Goal: Obtain resource: Download file/media

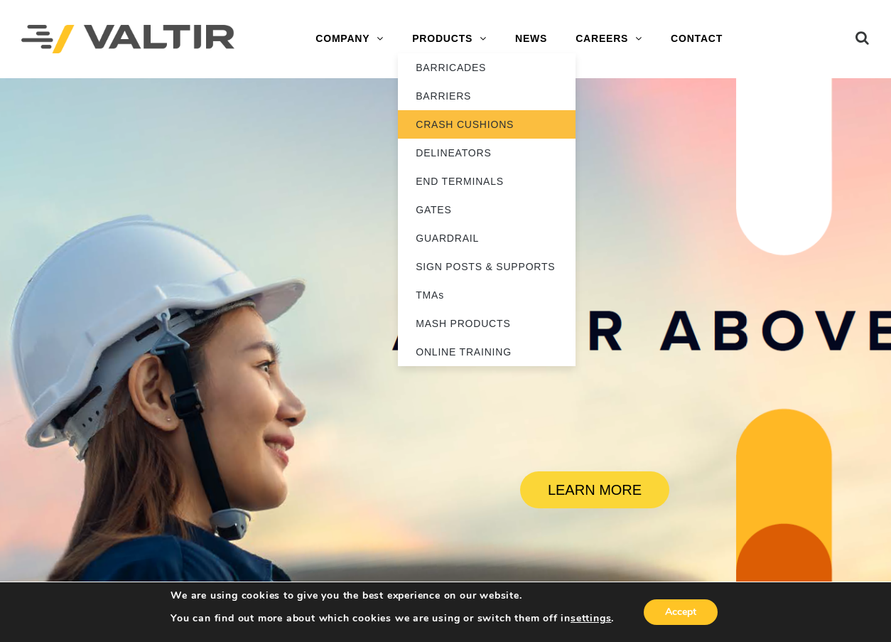
click at [453, 124] on link "CRASH CUSHIONS" at bounding box center [487, 124] width 178 height 28
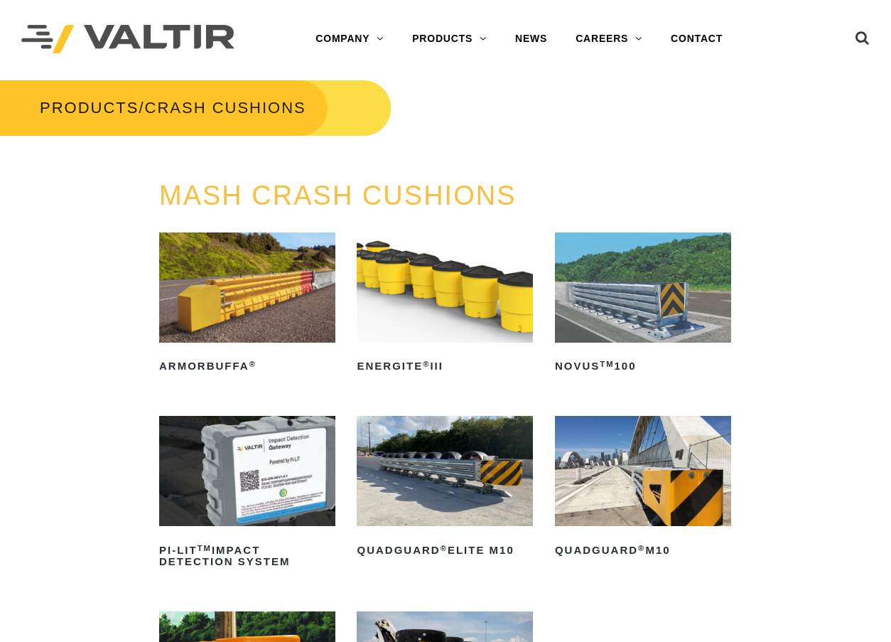
click at [655, 286] on img at bounding box center [643, 287] width 176 height 110
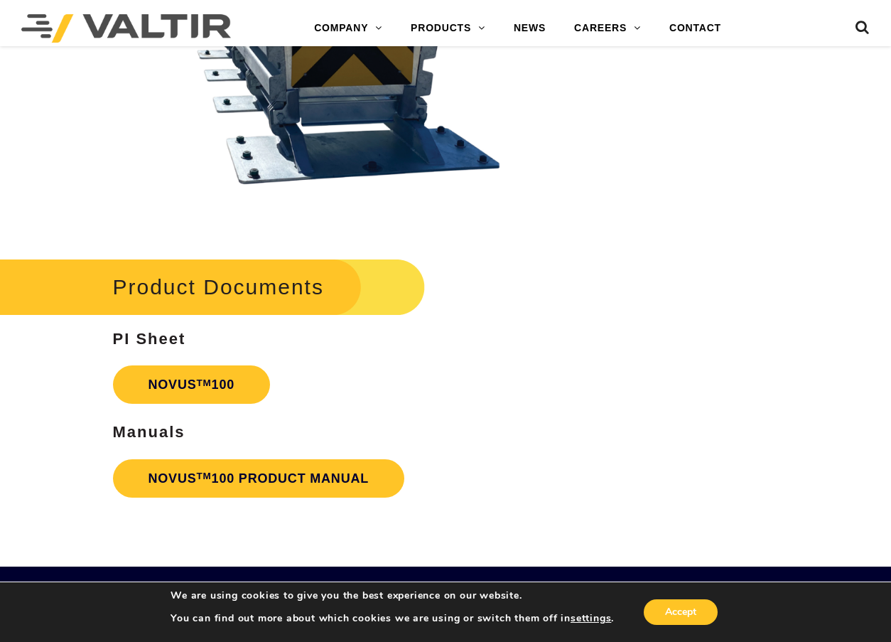
scroll to position [2701, 0]
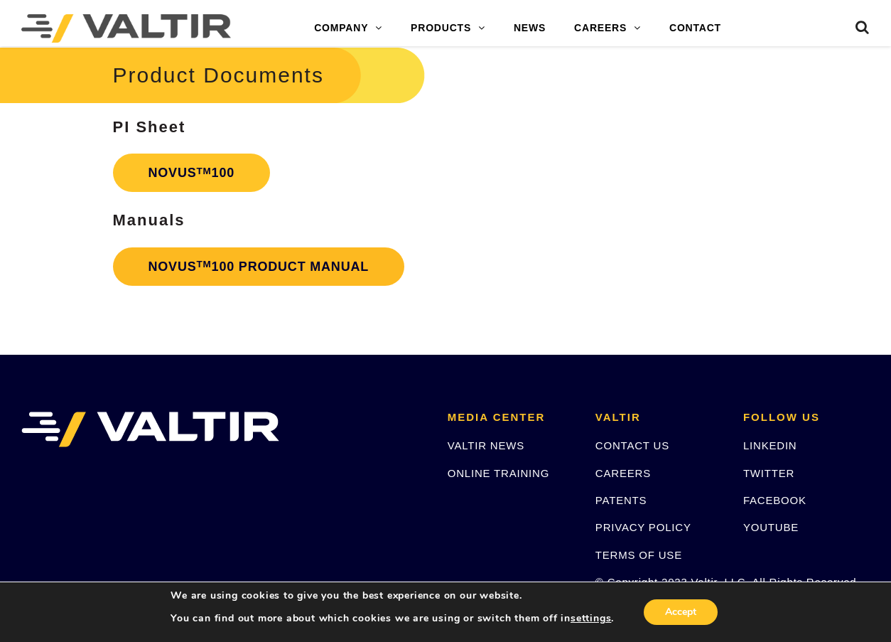
click at [264, 269] on link "NOVUS TM 100 PRODUCT MANUAL" at bounding box center [259, 266] width 292 height 38
